Goal: Find contact information: Find contact information

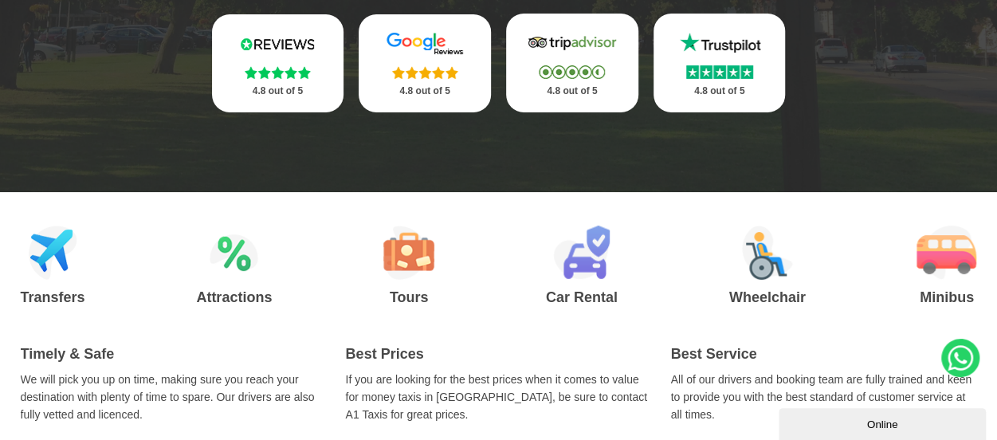
scroll to position [478, 0]
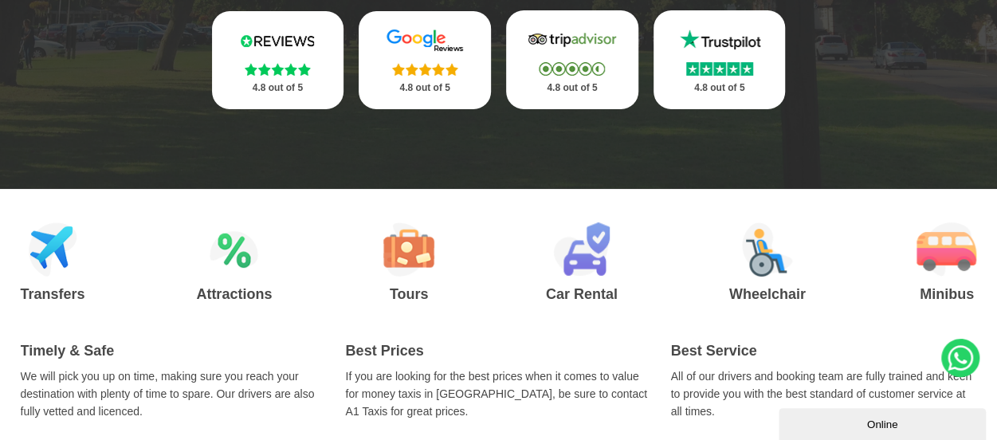
click at [60, 267] on img at bounding box center [53, 249] width 49 height 54
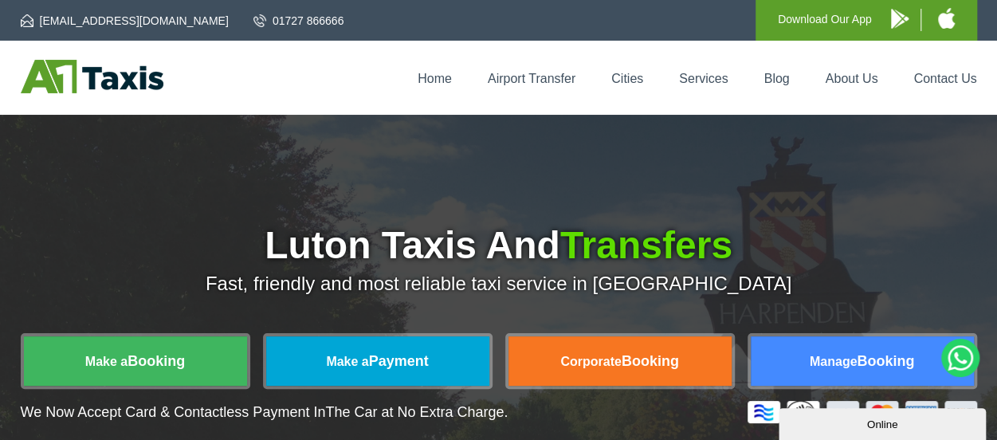
scroll to position [0, 0]
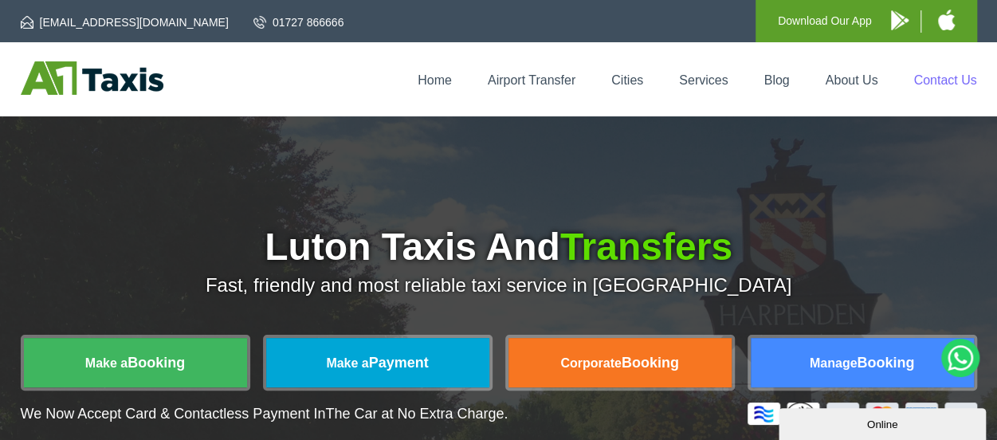
click at [938, 77] on link "Contact Us" at bounding box center [944, 80] width 63 height 14
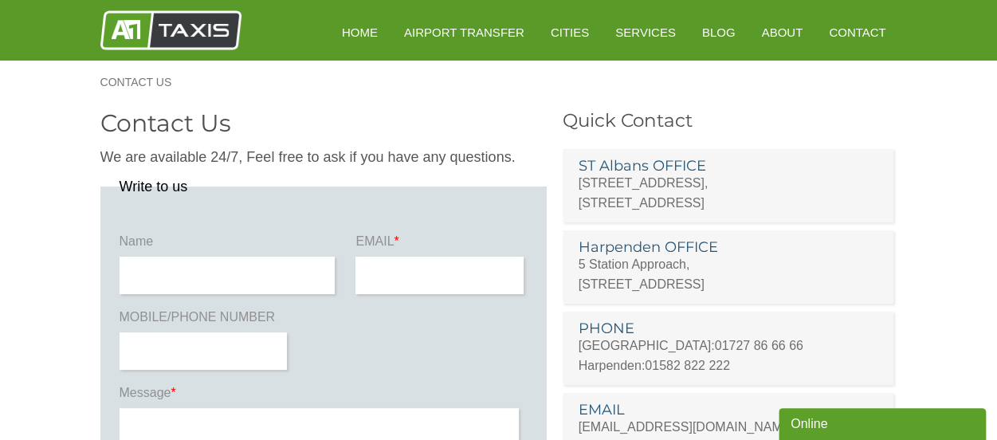
click at [974, 135] on section "Contact Us We are available 24/7, Feel free to ask if you have any questions. W…" at bounding box center [498, 412] width 997 height 617
click at [970, 229] on section "Contact Us We are available 24/7, Feel free to ask if you have any questions. W…" at bounding box center [498, 412] width 997 height 617
